Goal: Information Seeking & Learning: Learn about a topic

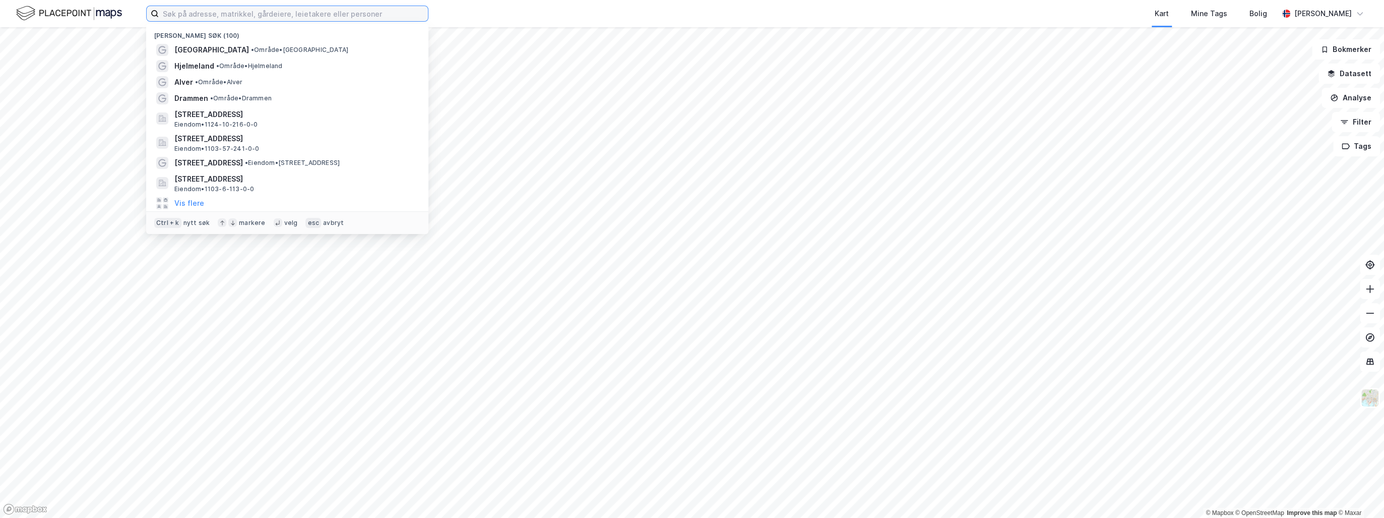
click at [200, 11] on input at bounding box center [293, 13] width 269 height 15
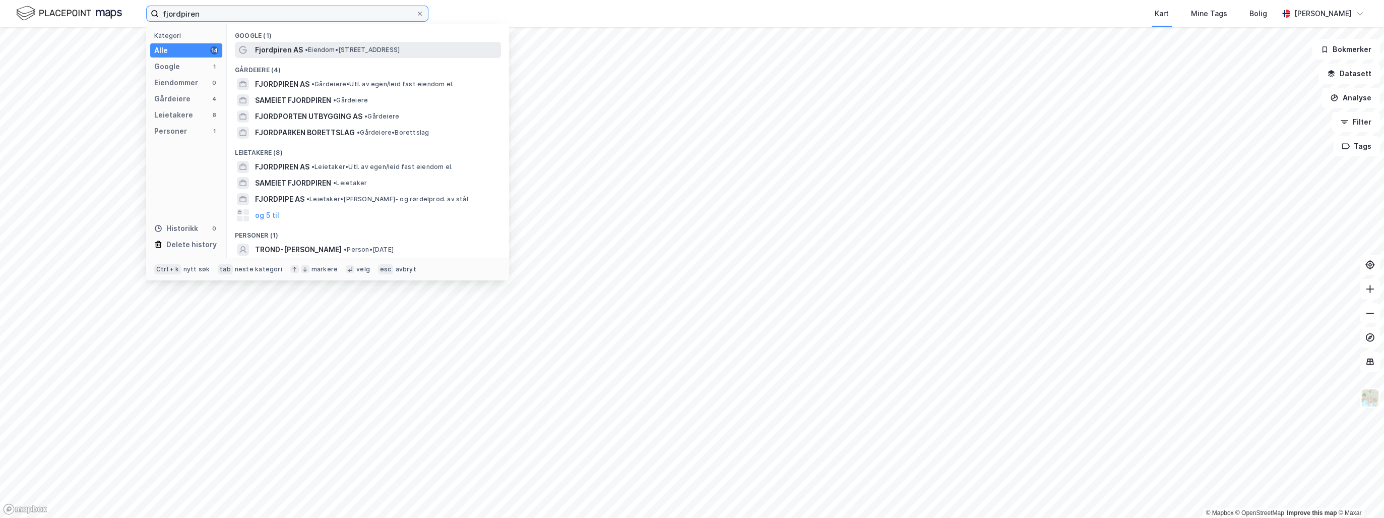
type input "fjordpiren"
click at [313, 54] on div "Fjordpiren AS • Eiendom • [STREET_ADDRESS]" at bounding box center [377, 50] width 244 height 12
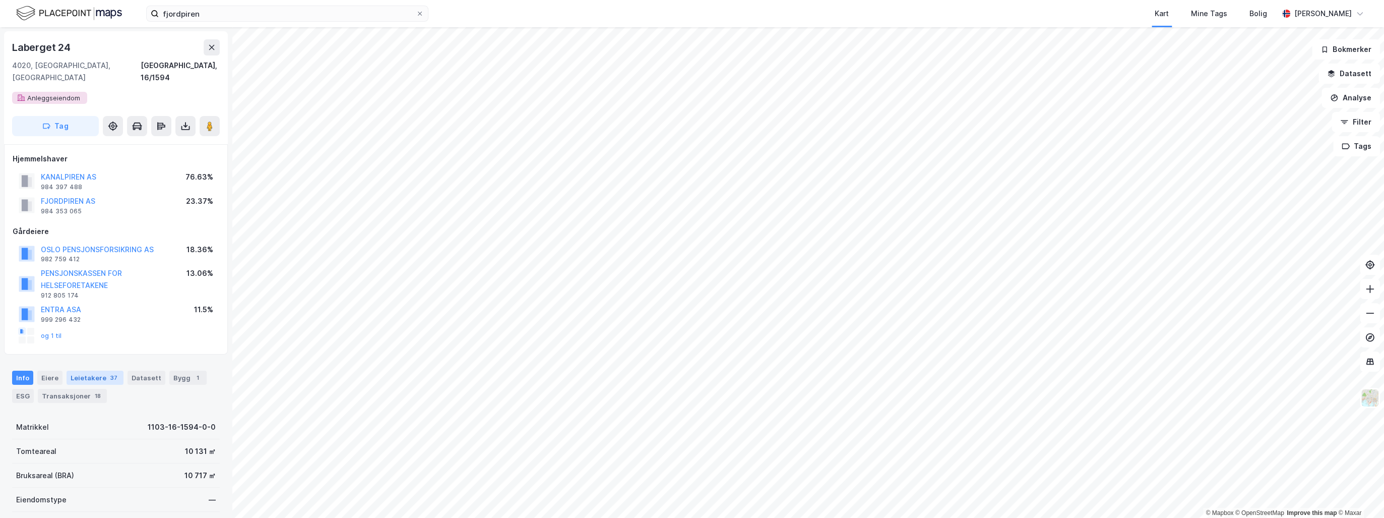
click at [101, 370] on div "Leietakere 37" at bounding box center [95, 377] width 57 height 14
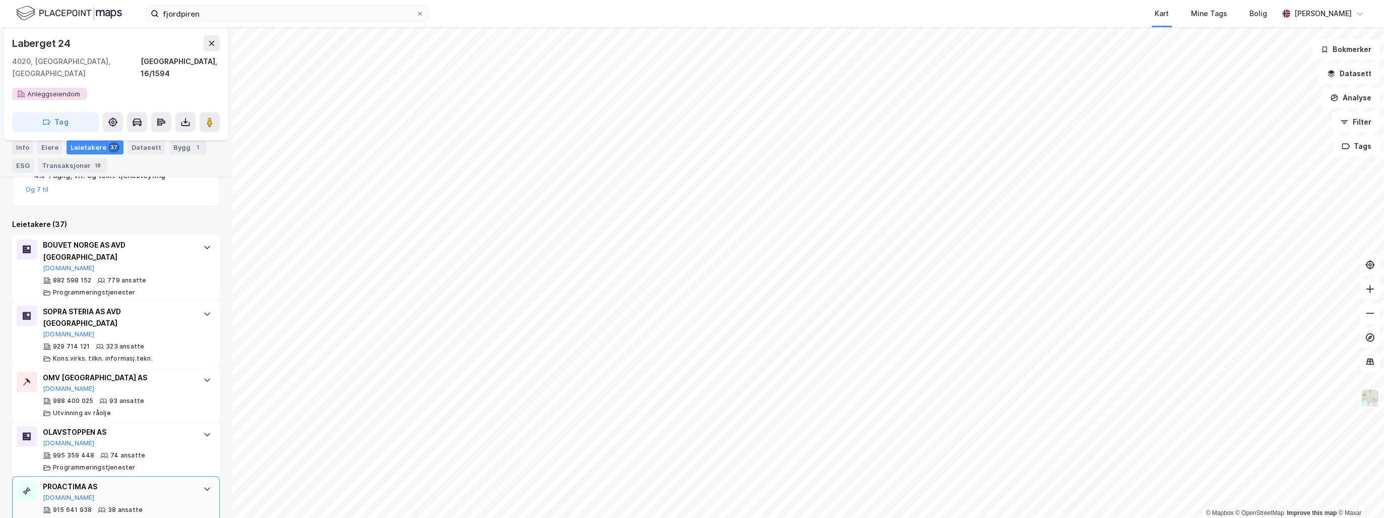
scroll to position [361, 0]
click at [92, 307] on div "SOPRA STERIA AS AVD STAVANGER [DOMAIN_NAME]" at bounding box center [118, 323] width 150 height 33
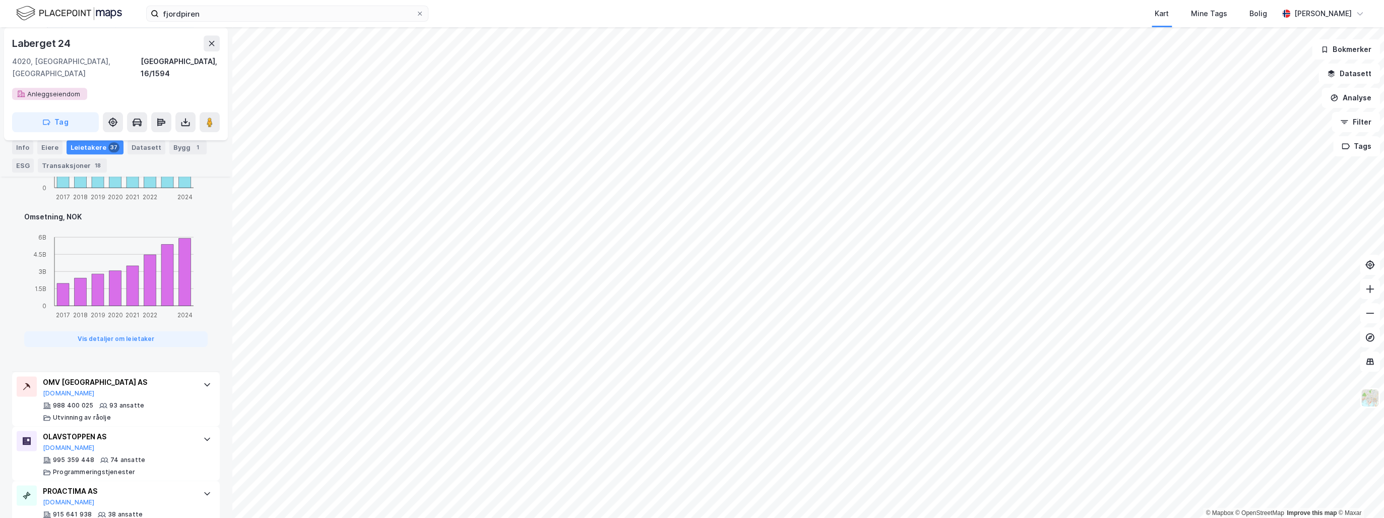
scroll to position [1006, 0]
click at [108, 330] on button "Vis detaljer om leietaker" at bounding box center [115, 338] width 183 height 16
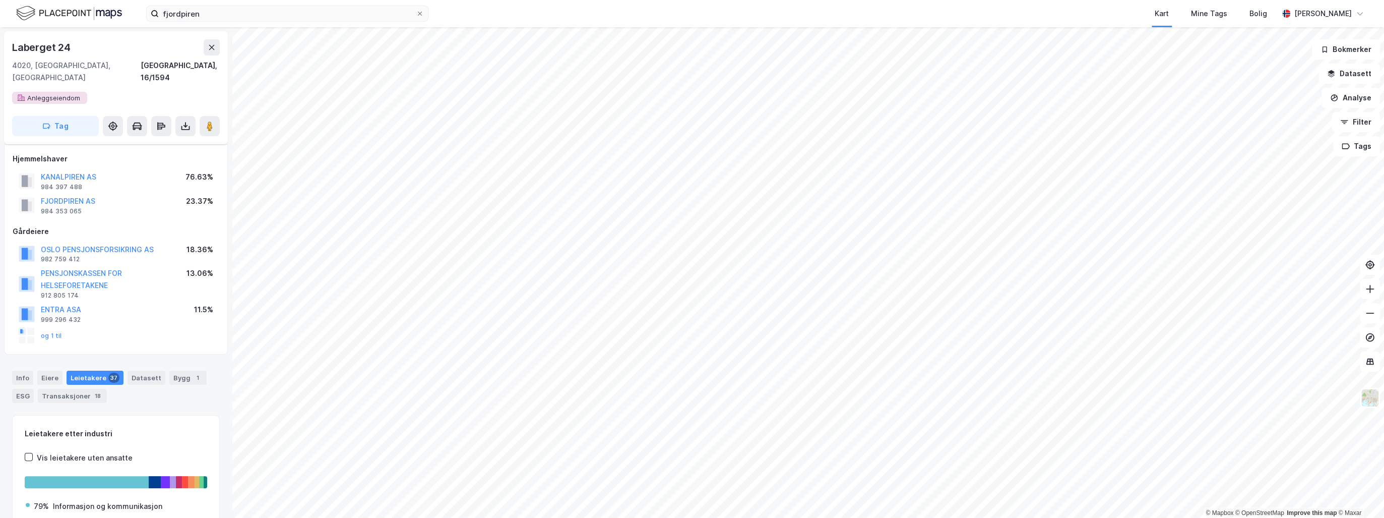
scroll to position [79, 0]
